Goal: Book appointment/travel/reservation

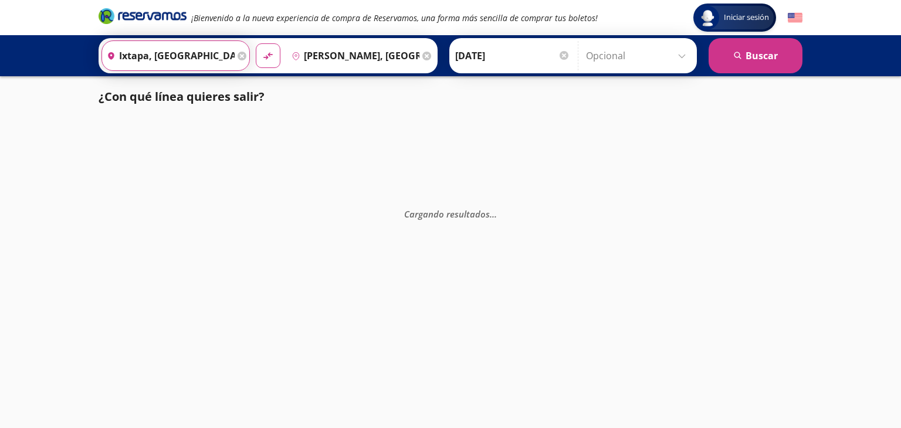
click at [188, 52] on input "Ixtapa, [GEOGRAPHIC_DATA]" at bounding box center [168, 55] width 133 height 29
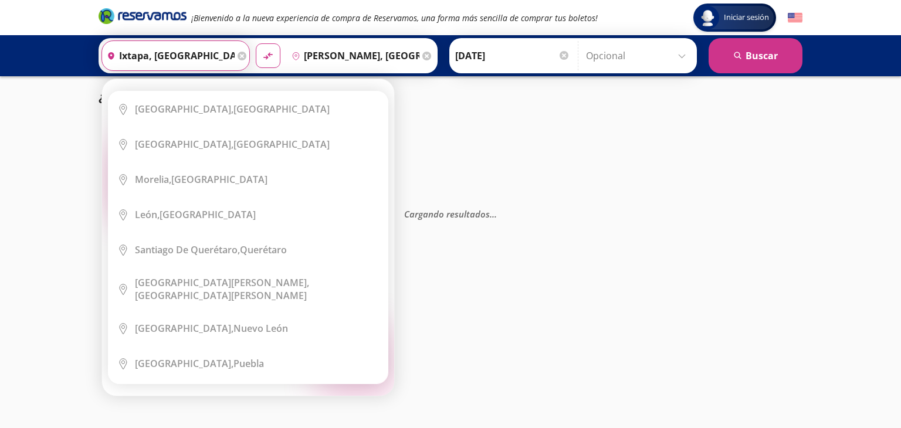
click at [241, 60] on div "Origen heroicons:map-pin-20-solid Ixtapa, [GEOGRAPHIC_DATA]" at bounding box center [176, 55] width 148 height 31
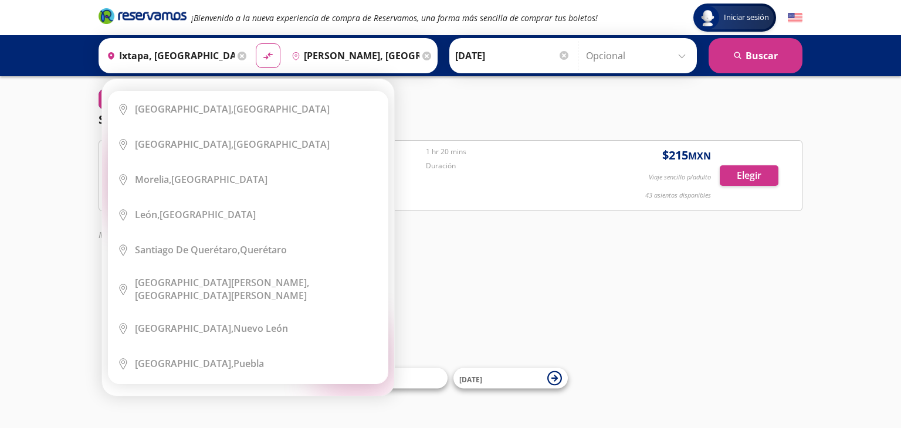
click at [232, 57] on div "Origen heroicons:map-pin-20-solid Ixtapa, [GEOGRAPHIC_DATA]" at bounding box center [176, 55] width 148 height 31
click at [238, 57] on icon at bounding box center [242, 56] width 9 height 9
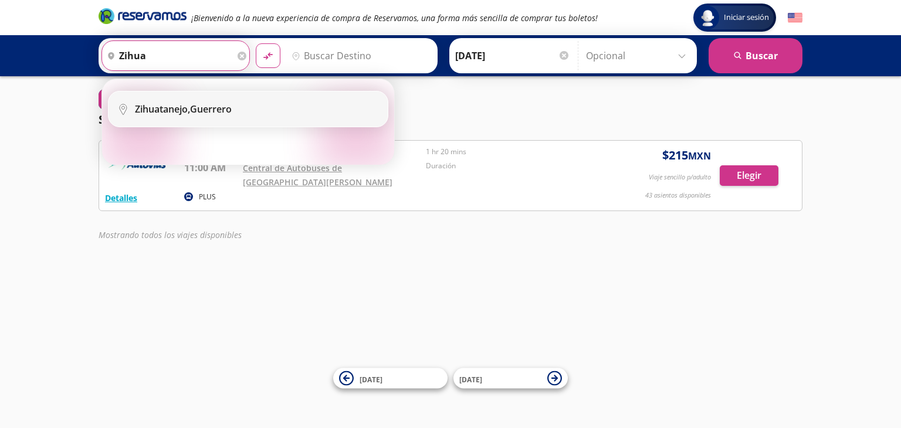
click at [207, 112] on div "Zihuatanejo, [GEOGRAPHIC_DATA]" at bounding box center [183, 109] width 97 height 13
type input "Zihuatanejo, [GEOGRAPHIC_DATA]"
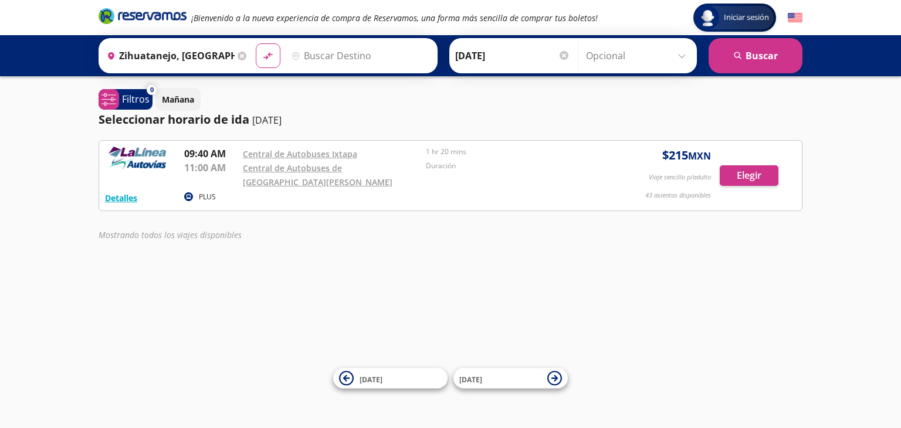
click at [323, 59] on input "Destino" at bounding box center [359, 55] width 144 height 29
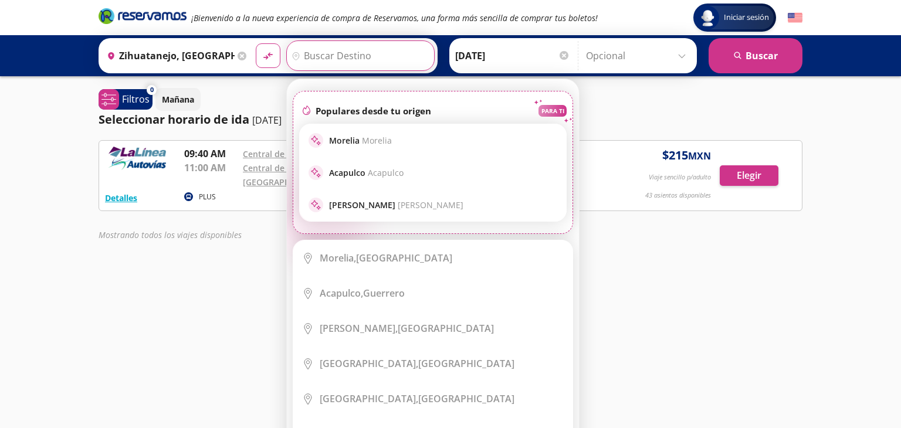
type input "z"
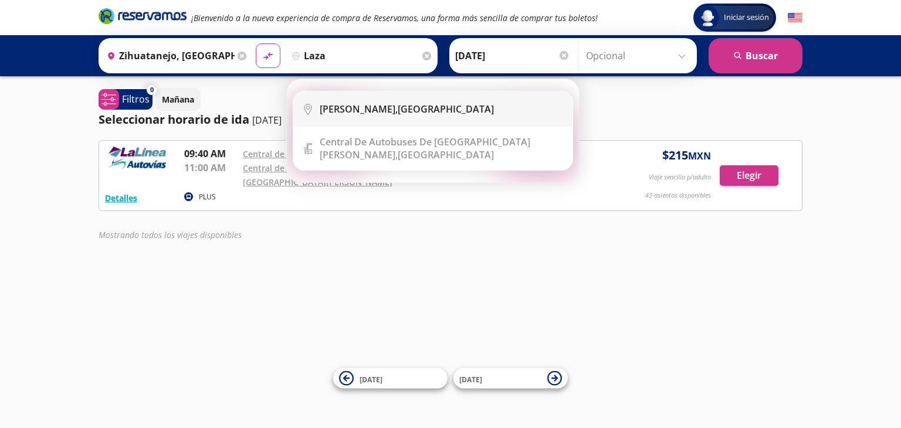
click at [343, 110] on b "[PERSON_NAME]," at bounding box center [359, 109] width 78 height 13
type input "[PERSON_NAME], [GEOGRAPHIC_DATA]"
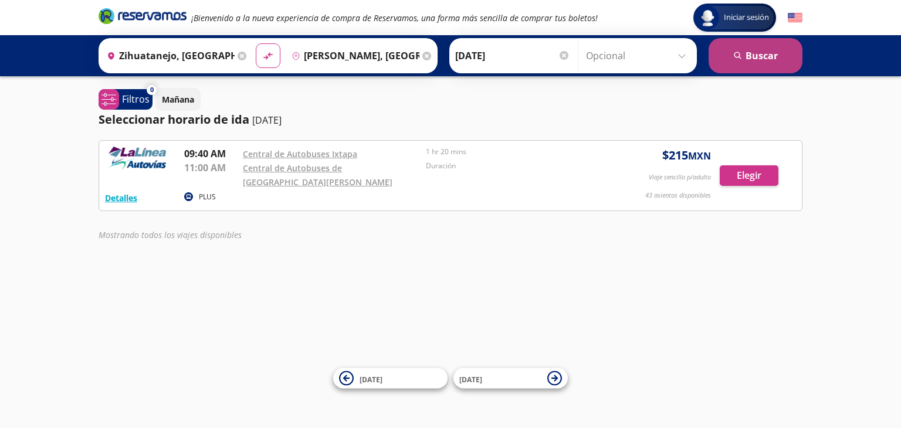
click at [768, 59] on button "search [GEOGRAPHIC_DATA]" at bounding box center [756, 55] width 94 height 35
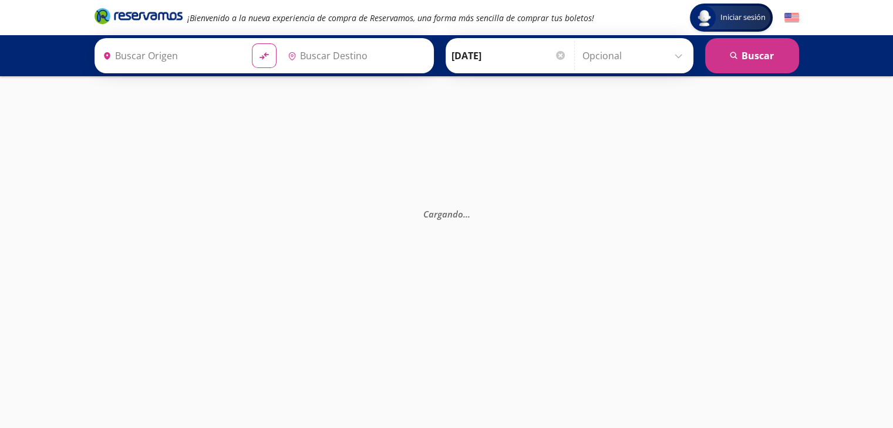
type input "Zihuatanejo, [GEOGRAPHIC_DATA]"
type input "[PERSON_NAME], [GEOGRAPHIC_DATA]"
